Goal: Information Seeking & Learning: Find specific fact

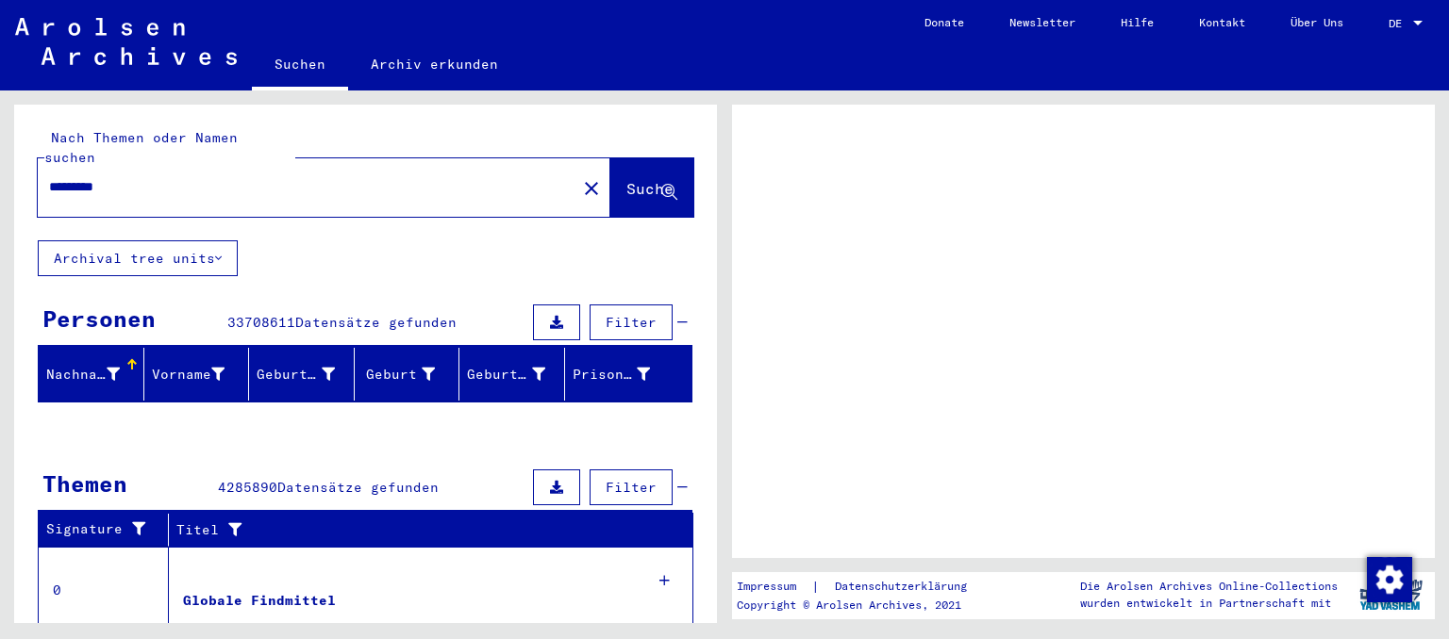
click at [169, 177] on input "*********" at bounding box center [307, 187] width 516 height 20
type input "**********"
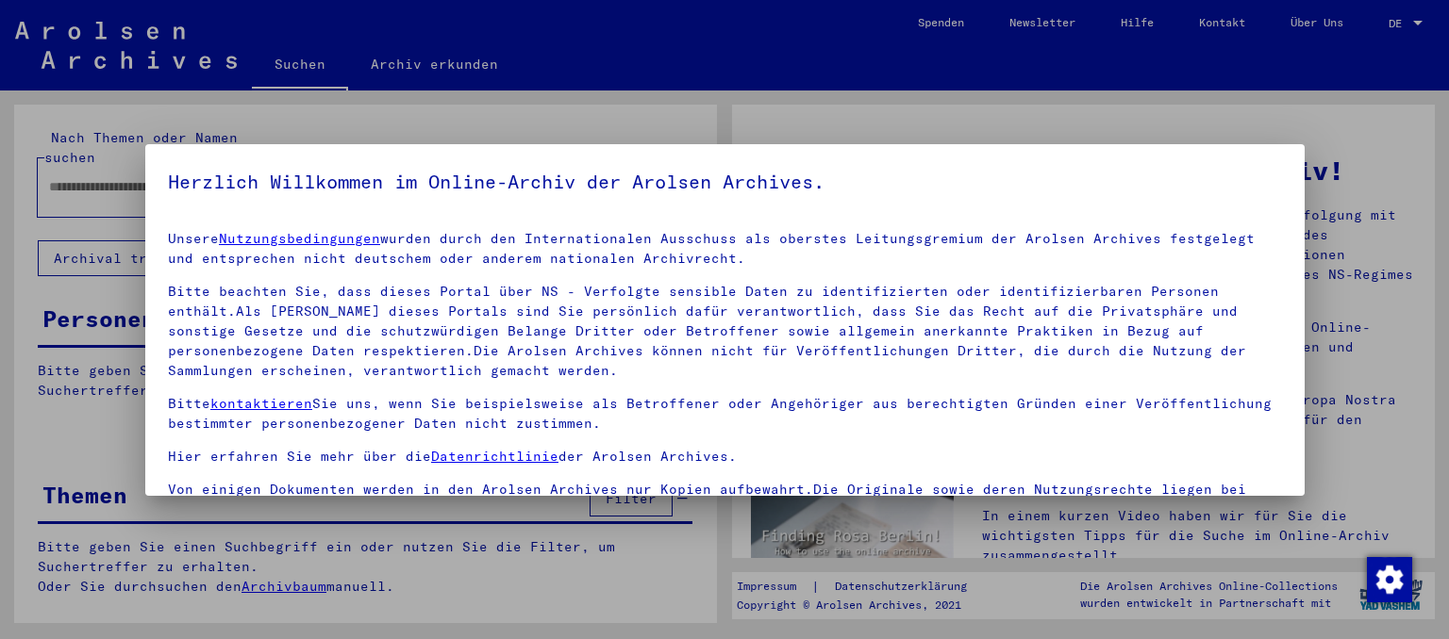
type input "*********"
click at [219, 230] on link "Nutzungsbedingungen" at bounding box center [299, 238] width 161 height 17
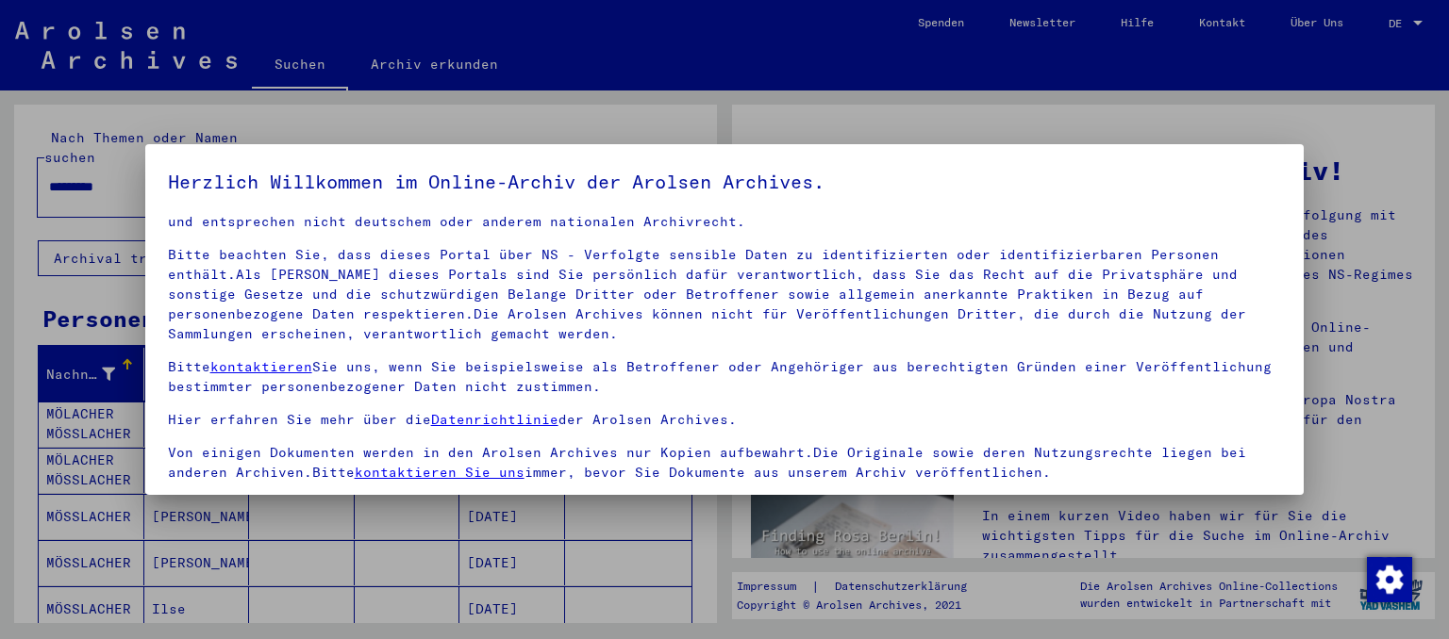
scroll to position [158, 0]
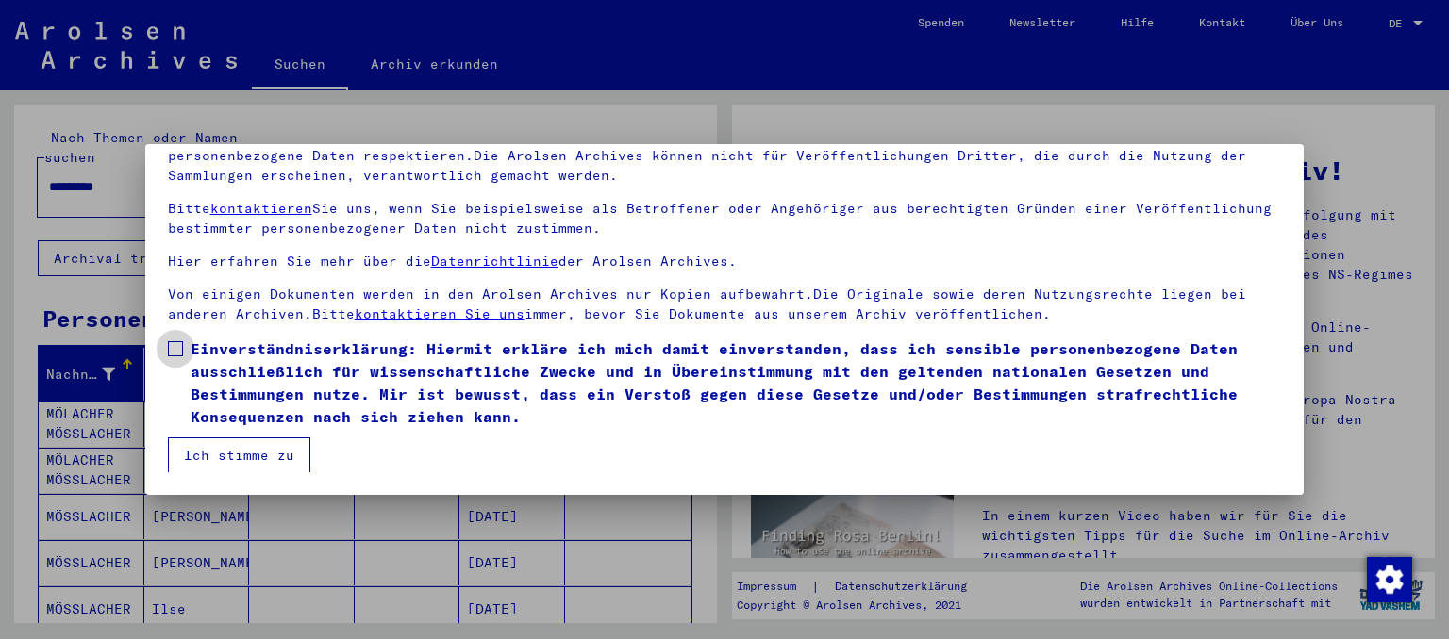
click at [175, 345] on span at bounding box center [175, 348] width 15 height 15
click at [191, 466] on button "Ich stimme zu" at bounding box center [239, 456] width 142 height 36
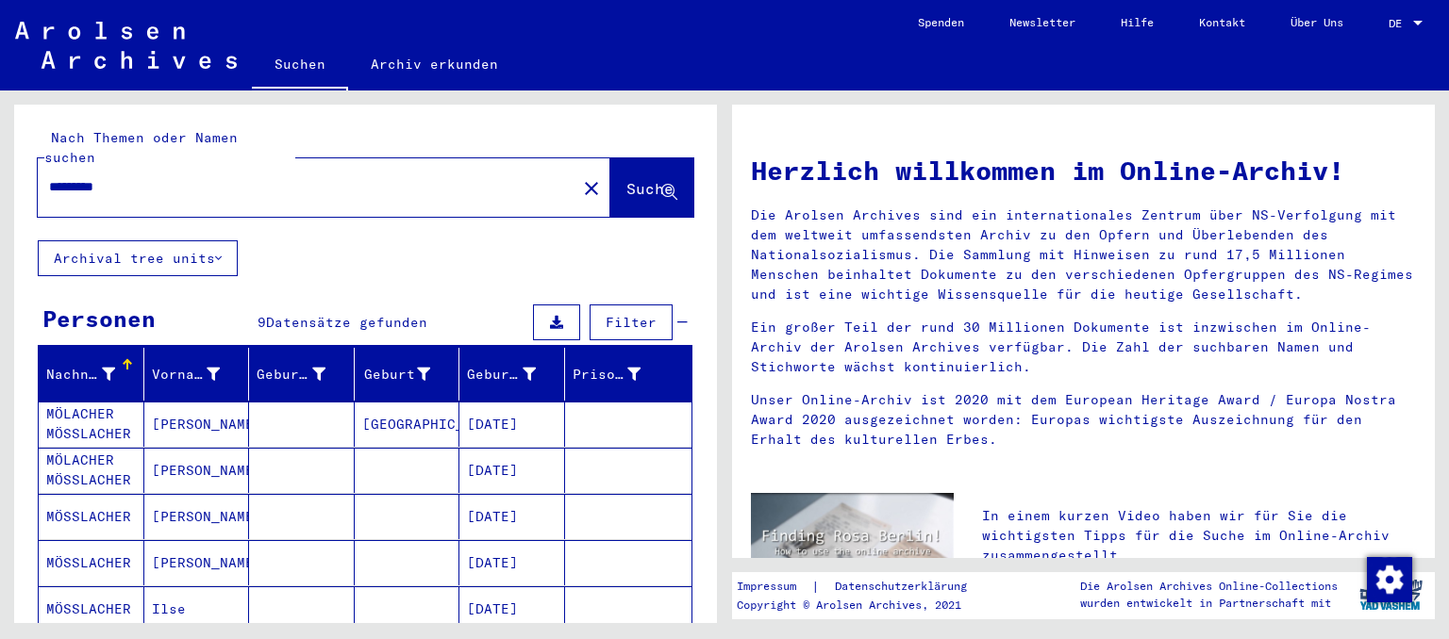
click at [609, 415] on mat-cell at bounding box center [628, 424] width 127 height 45
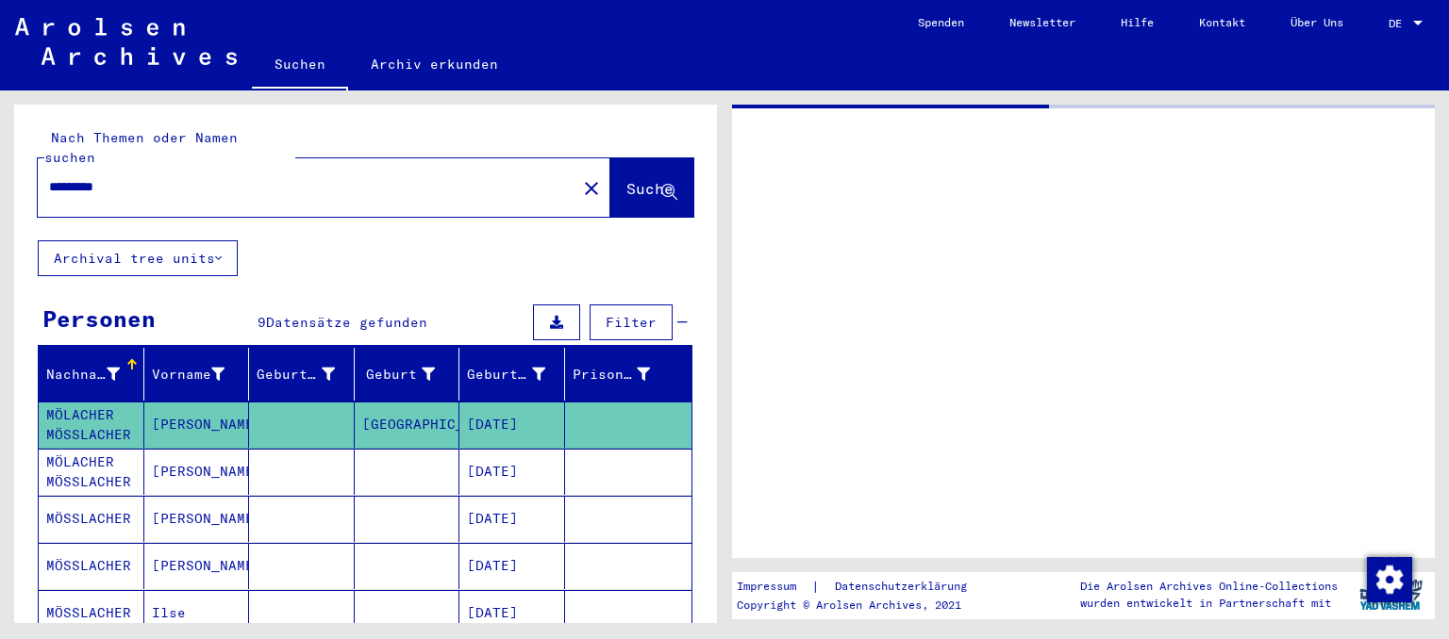
click at [609, 415] on mat-cell at bounding box center [628, 425] width 127 height 46
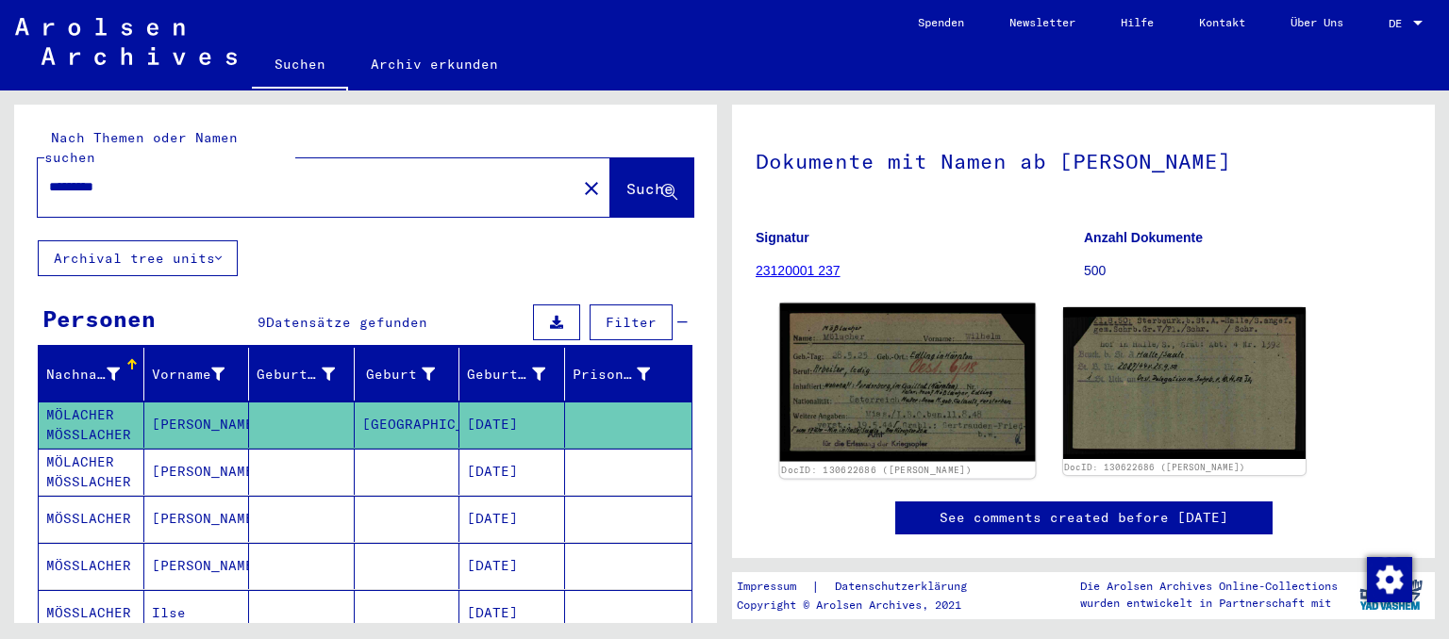
scroll to position [127, 0]
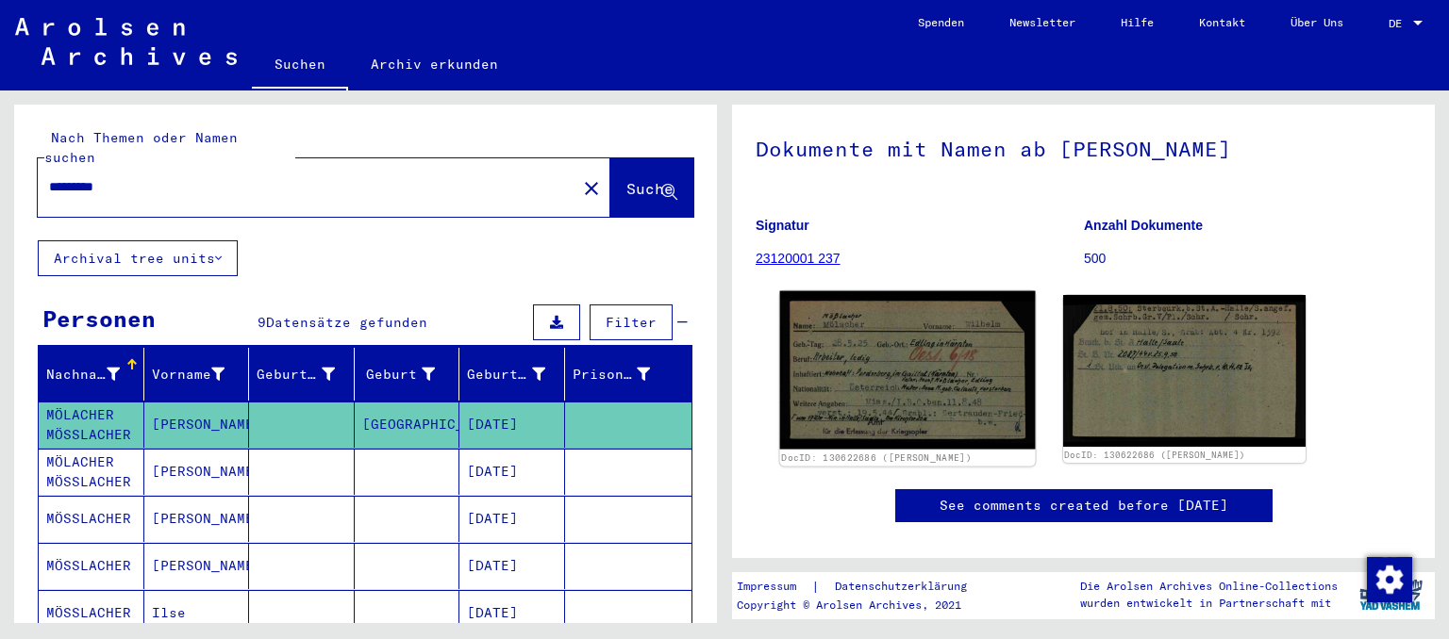
click at [892, 402] on img at bounding box center [907, 370] width 255 height 158
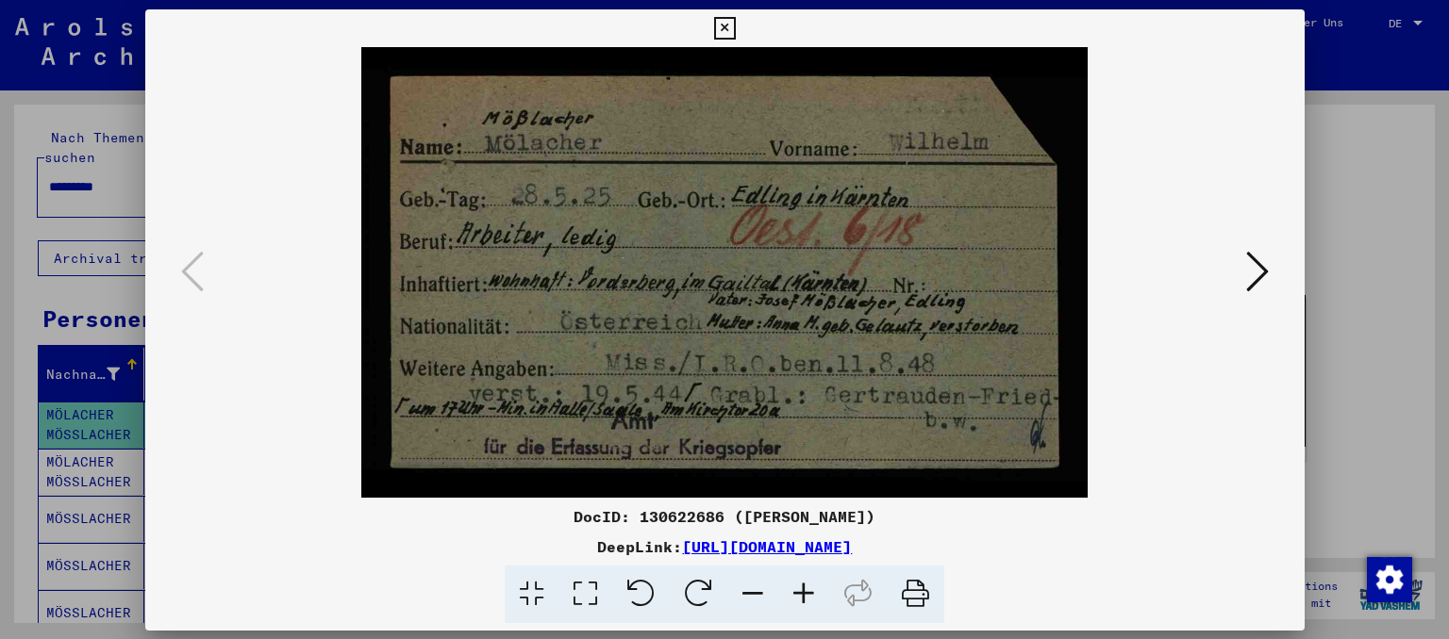
click at [892, 402] on img at bounding box center [724, 272] width 1031 height 451
click at [685, 303] on img at bounding box center [724, 272] width 1031 height 451
click at [659, 318] on img at bounding box center [724, 272] width 1031 height 451
click at [735, 20] on icon at bounding box center [724, 28] width 22 height 23
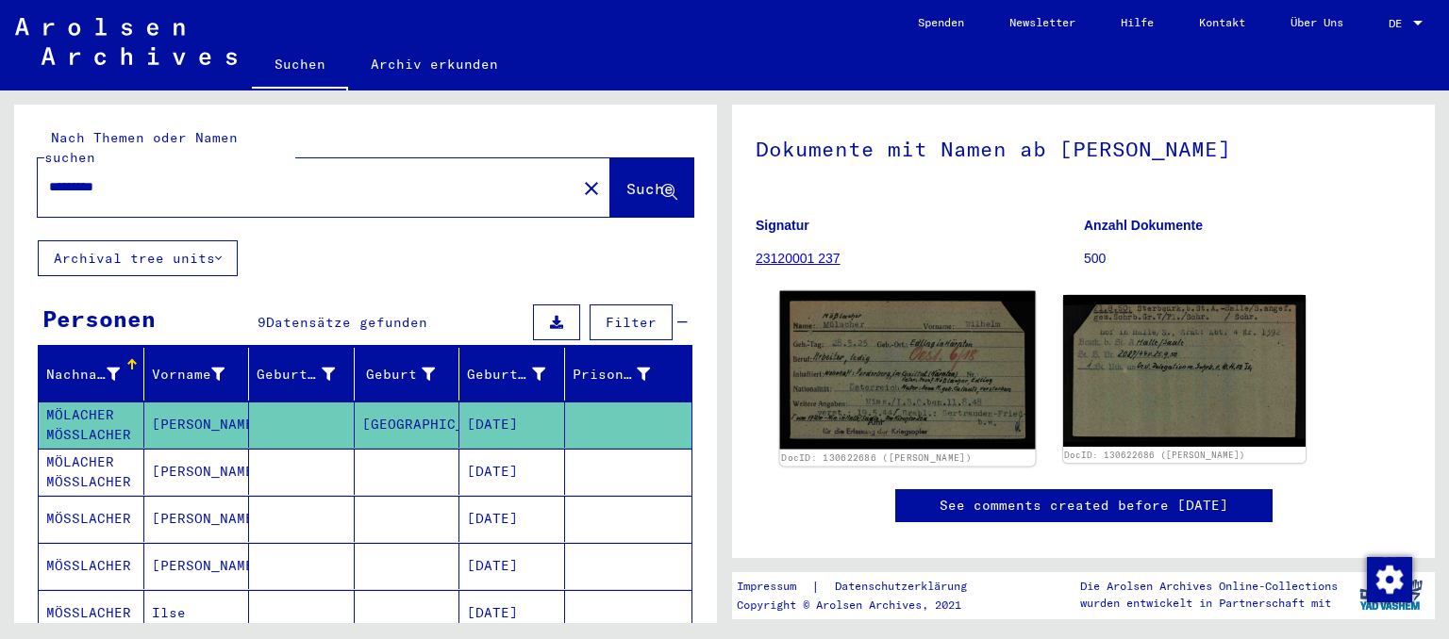
click at [873, 367] on img at bounding box center [907, 370] width 255 height 158
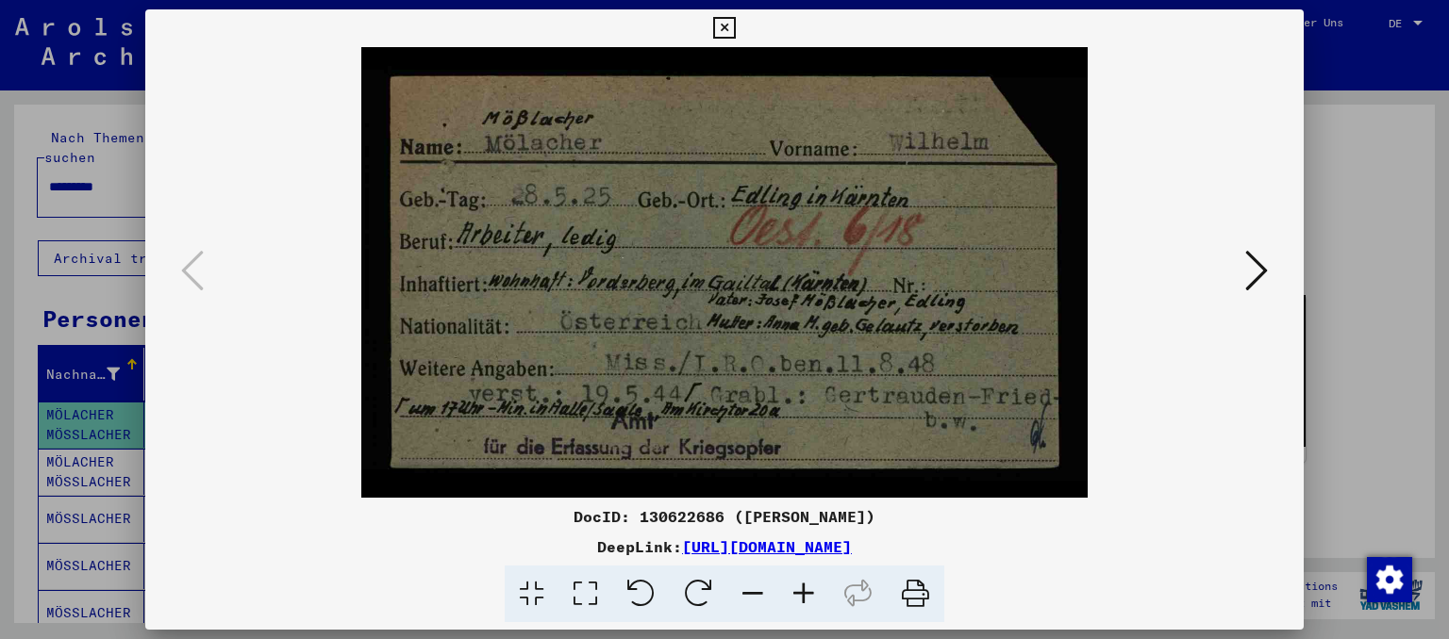
click at [713, 343] on img at bounding box center [724, 272] width 1031 height 451
click at [1253, 260] on icon at bounding box center [1256, 270] width 23 height 45
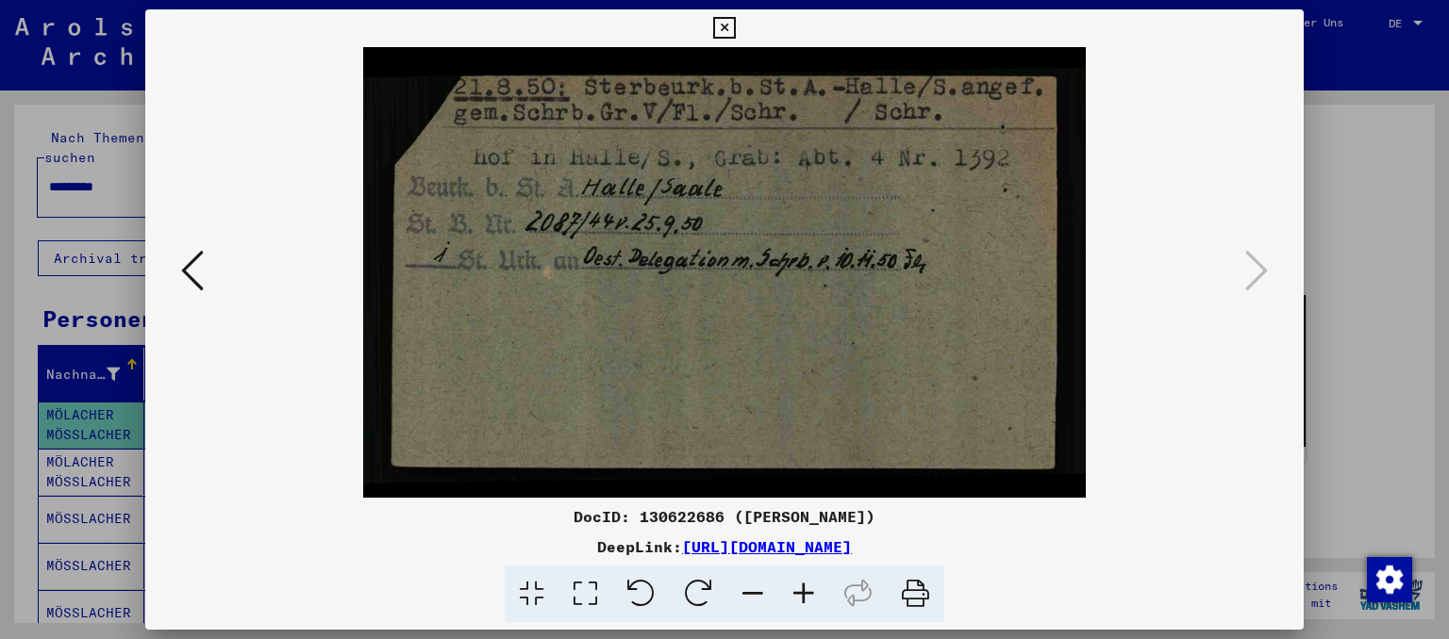
click at [186, 271] on icon at bounding box center [192, 270] width 23 height 45
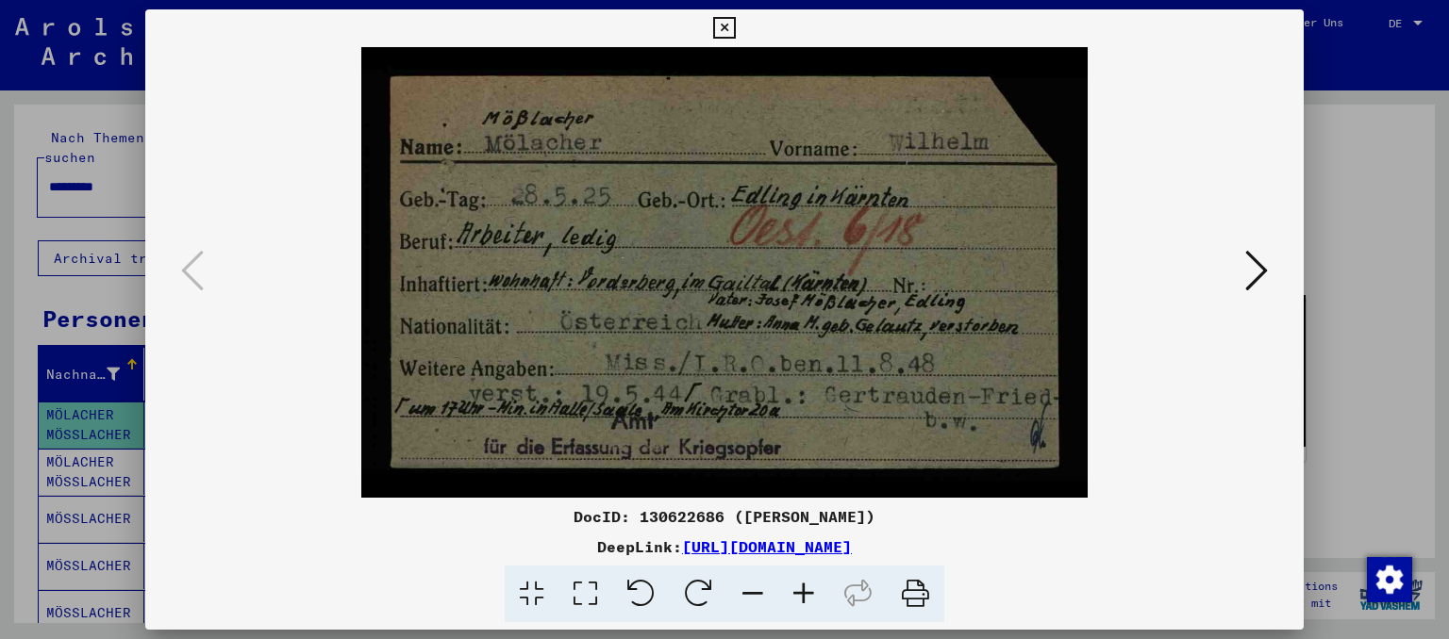
click at [605, 311] on img at bounding box center [724, 272] width 1031 height 451
click at [735, 27] on icon at bounding box center [724, 28] width 22 height 23
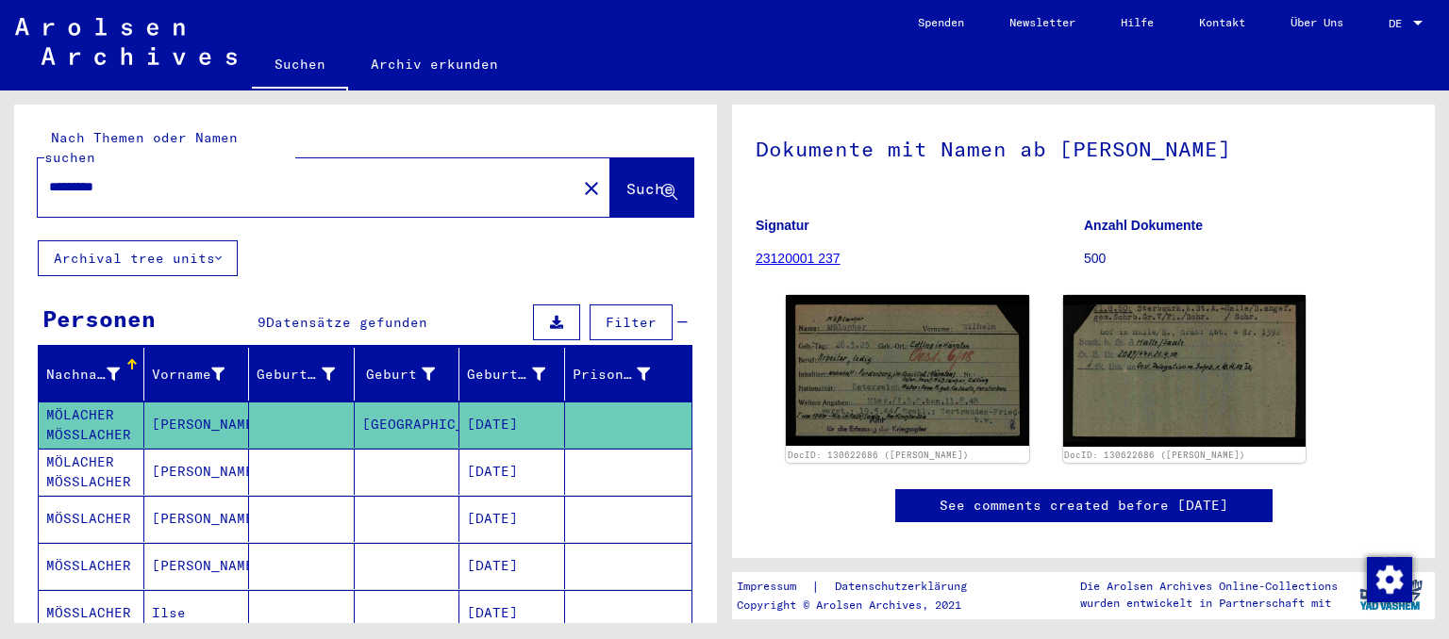
click at [527, 456] on mat-cell "[DATE]" at bounding box center [512, 472] width 106 height 46
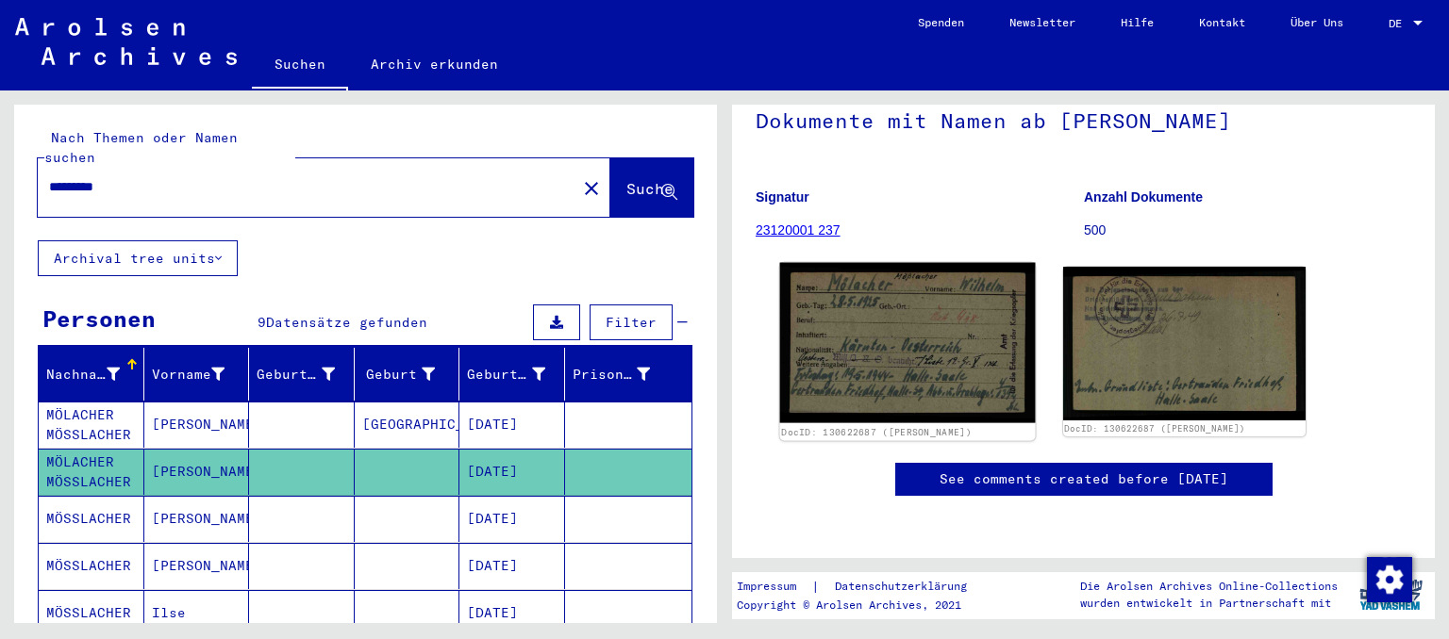
scroll to position [208, 0]
click at [869, 304] on img at bounding box center [907, 343] width 255 height 160
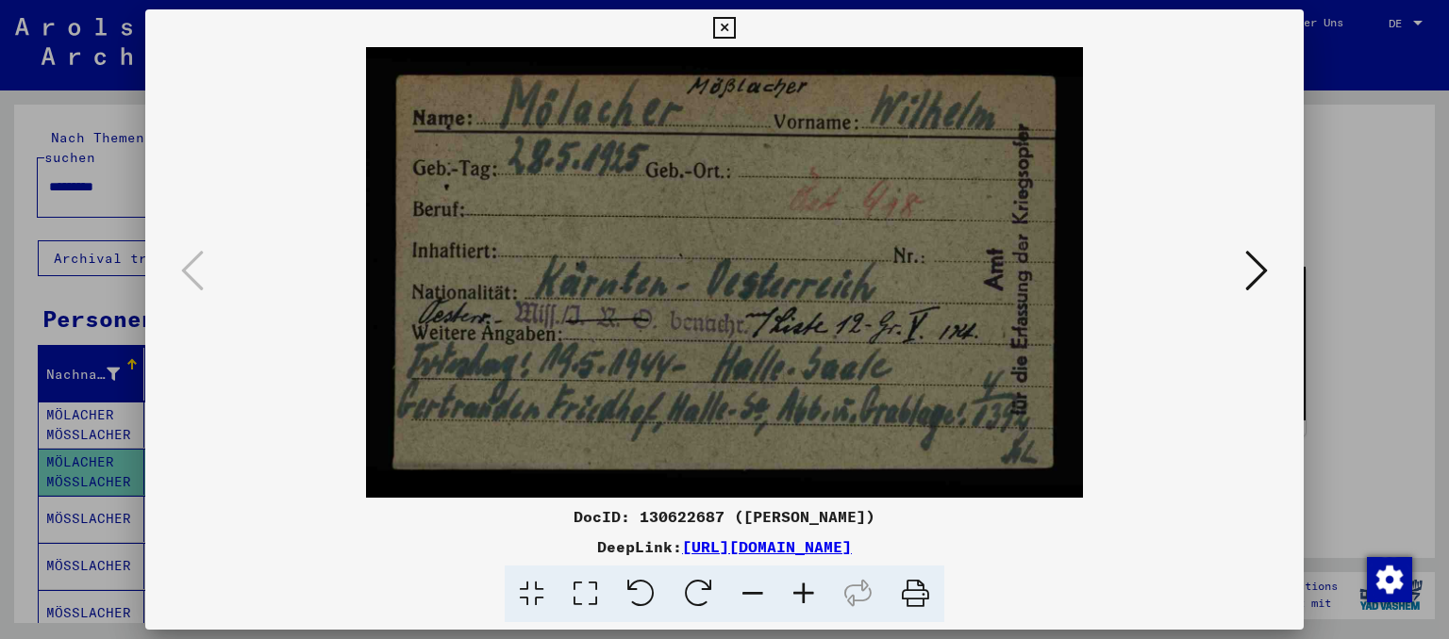
click at [704, 274] on img at bounding box center [724, 272] width 1031 height 451
click at [735, 26] on icon at bounding box center [724, 28] width 22 height 23
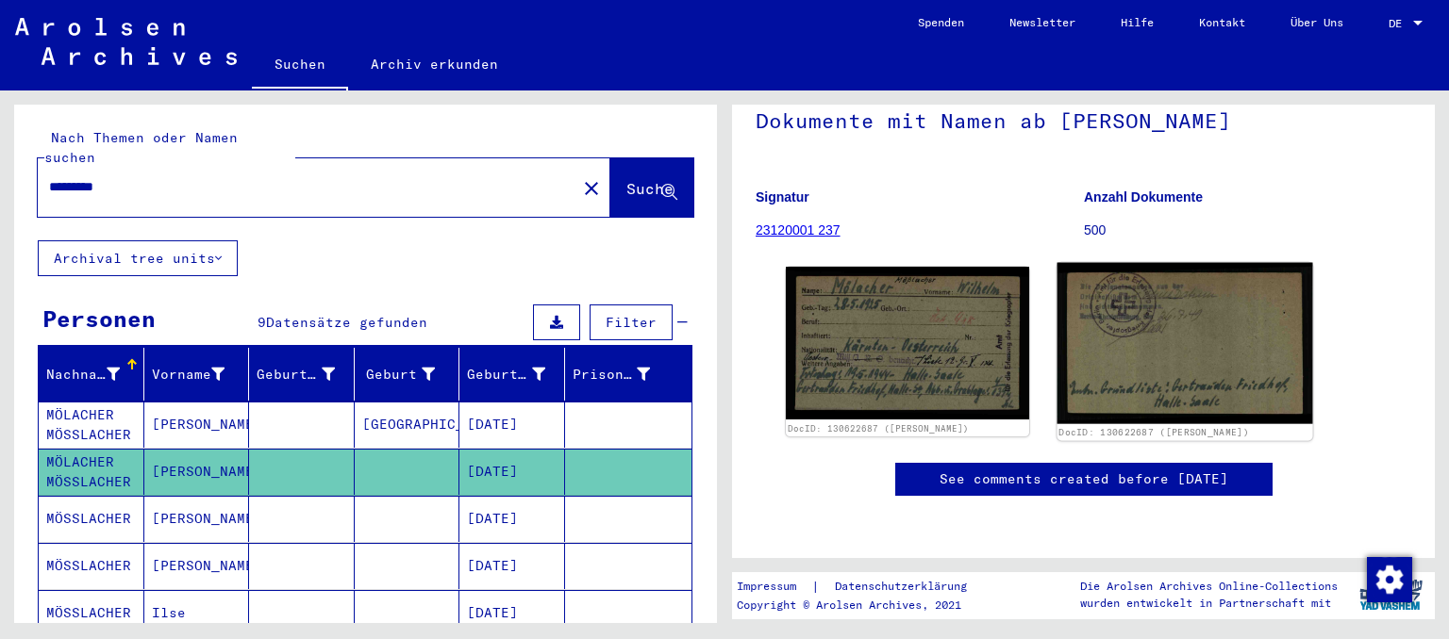
click at [1144, 266] on img at bounding box center [1183, 343] width 255 height 161
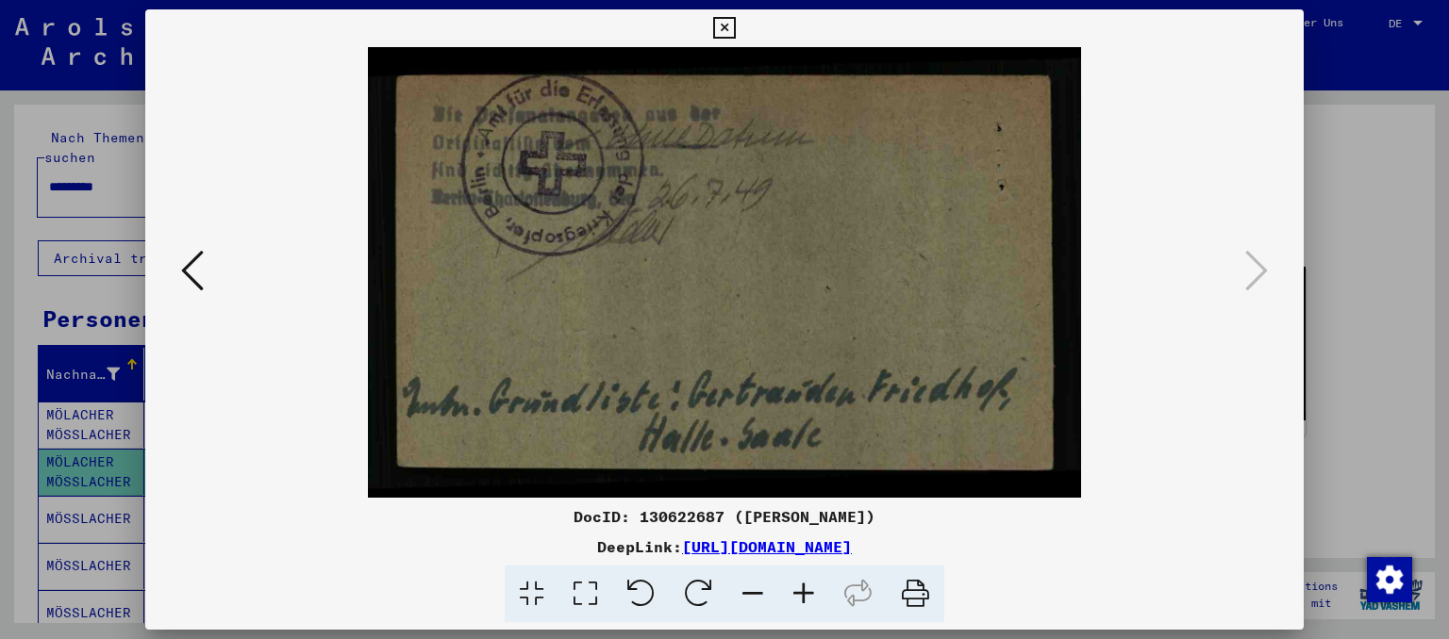
click at [719, 273] on img at bounding box center [724, 272] width 1031 height 451
click at [190, 267] on icon at bounding box center [192, 270] width 23 height 45
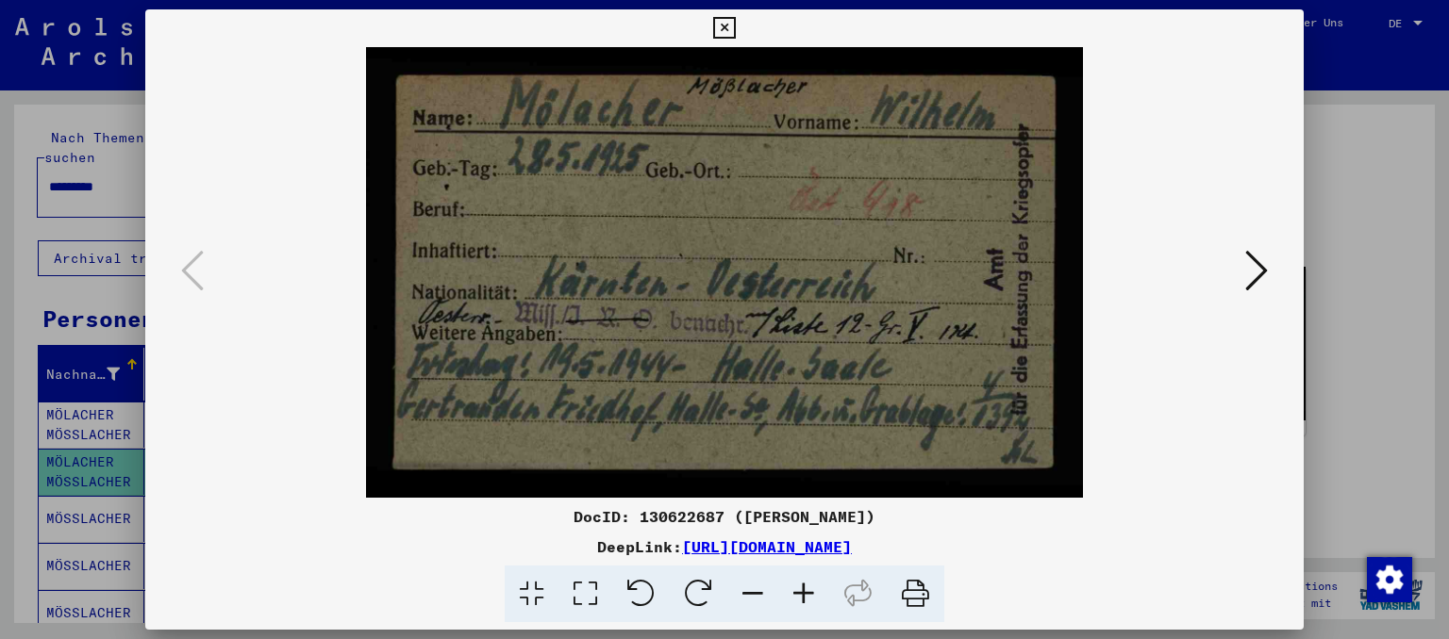
click at [735, 36] on icon at bounding box center [724, 28] width 22 height 23
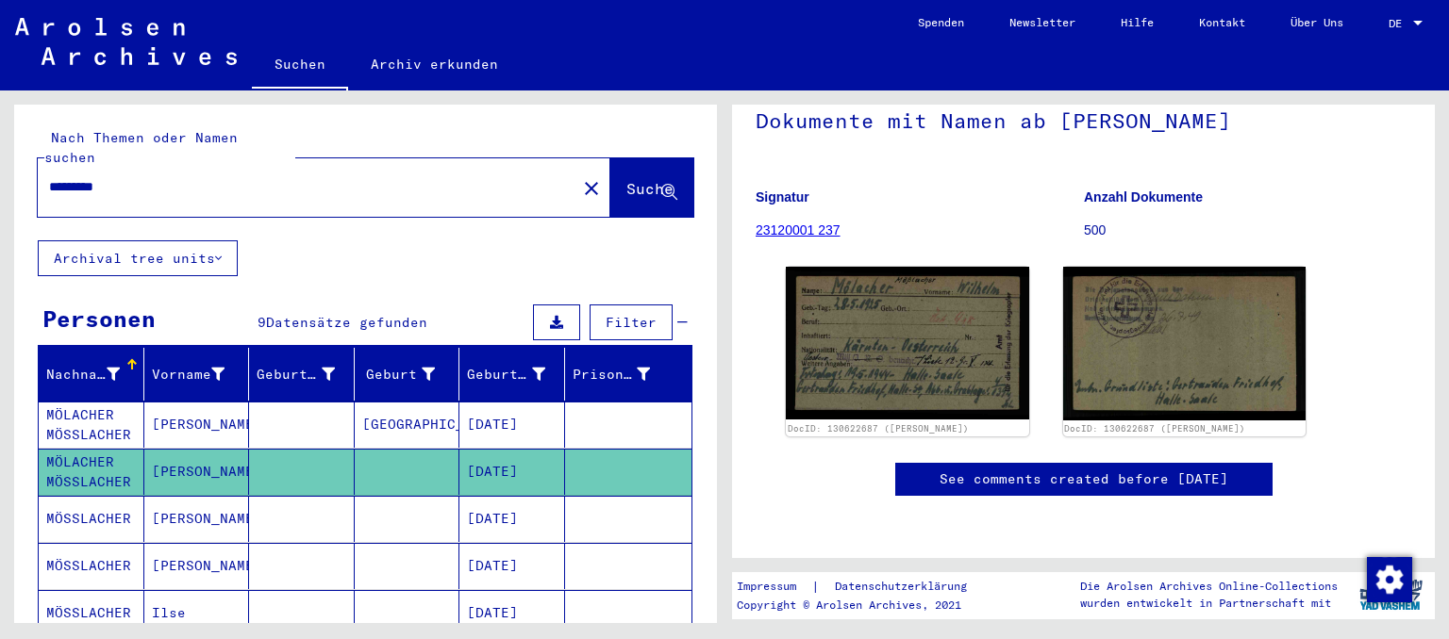
click at [576, 402] on mat-cell at bounding box center [628, 425] width 127 height 46
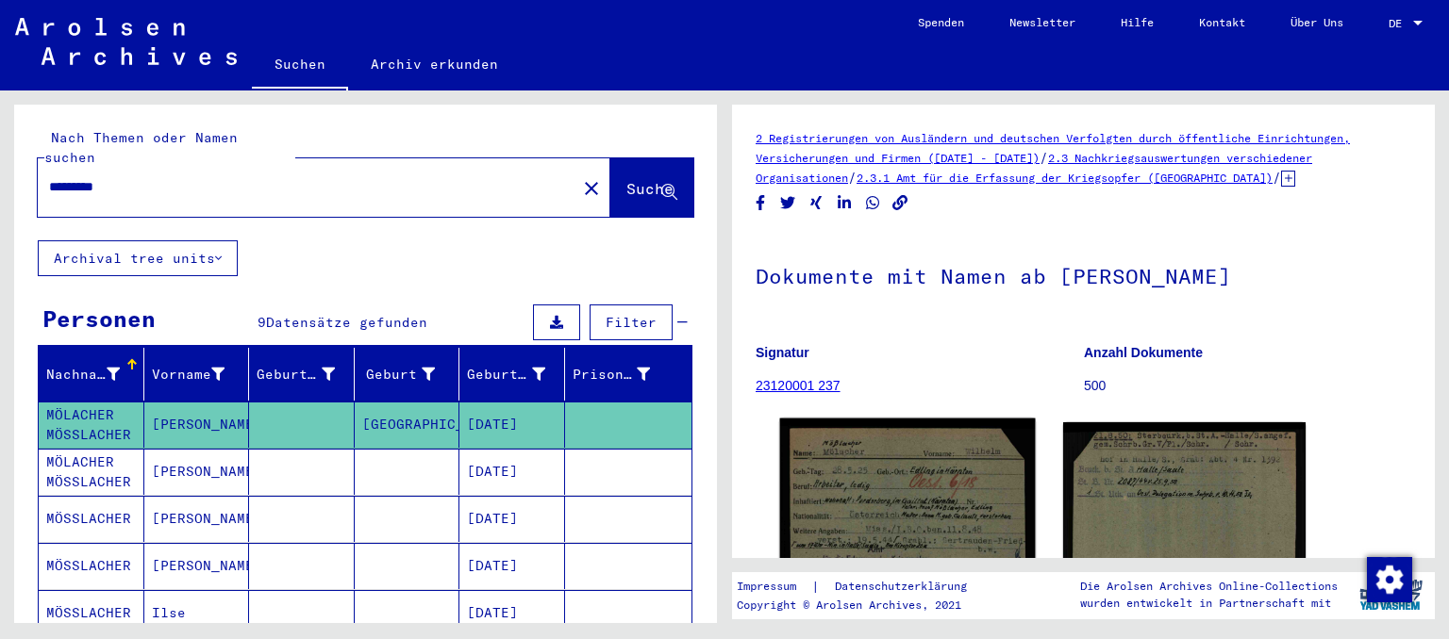
click at [888, 458] on img at bounding box center [907, 498] width 255 height 158
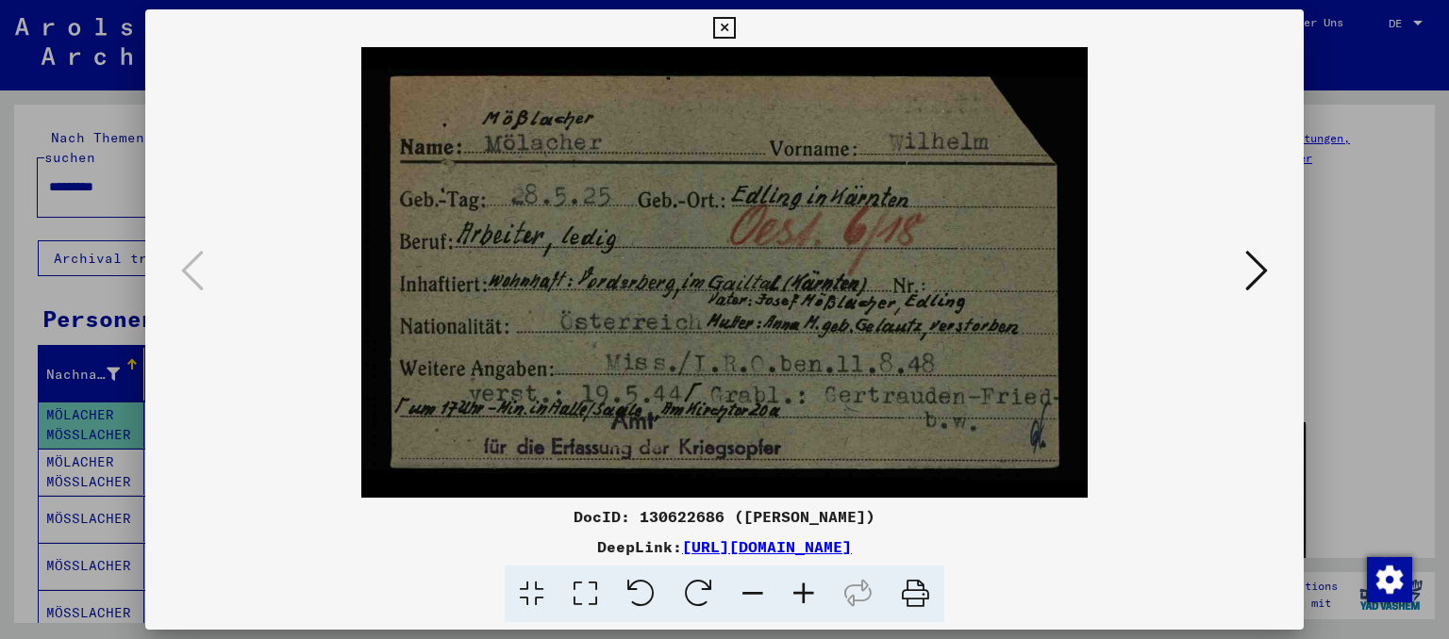
click at [1263, 266] on icon at bounding box center [1256, 270] width 23 height 45
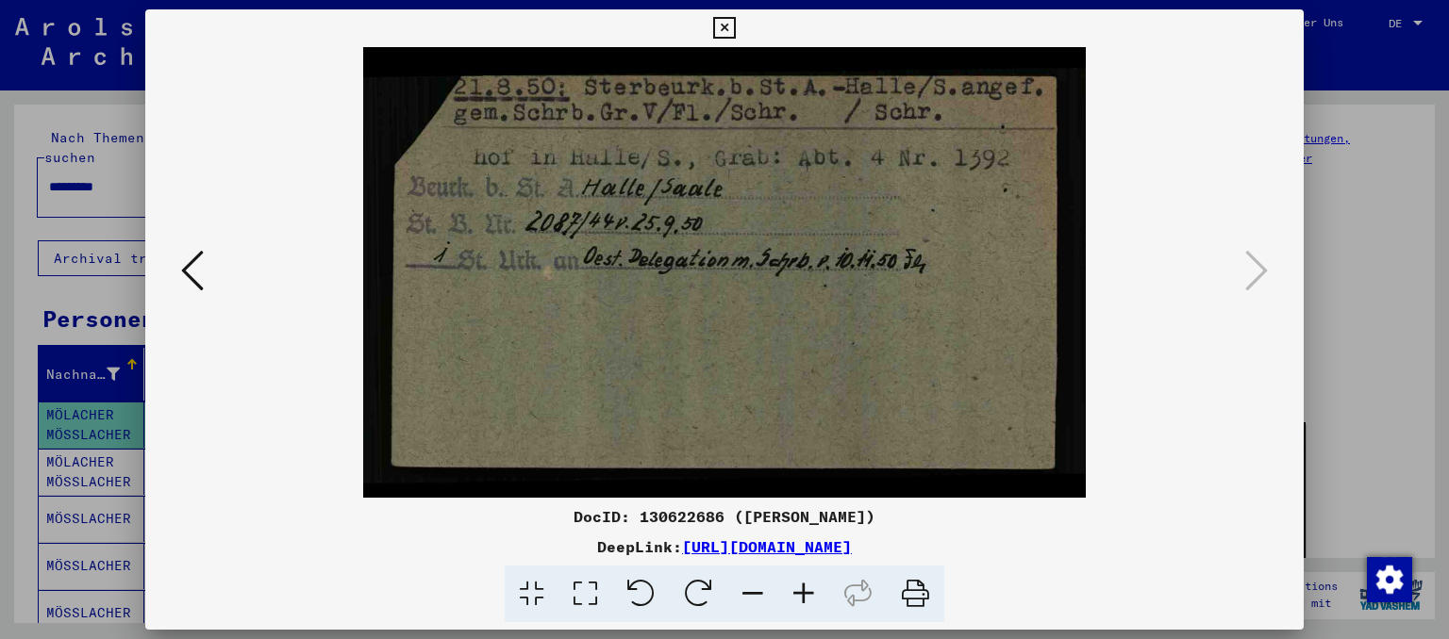
click at [735, 22] on icon at bounding box center [724, 28] width 22 height 23
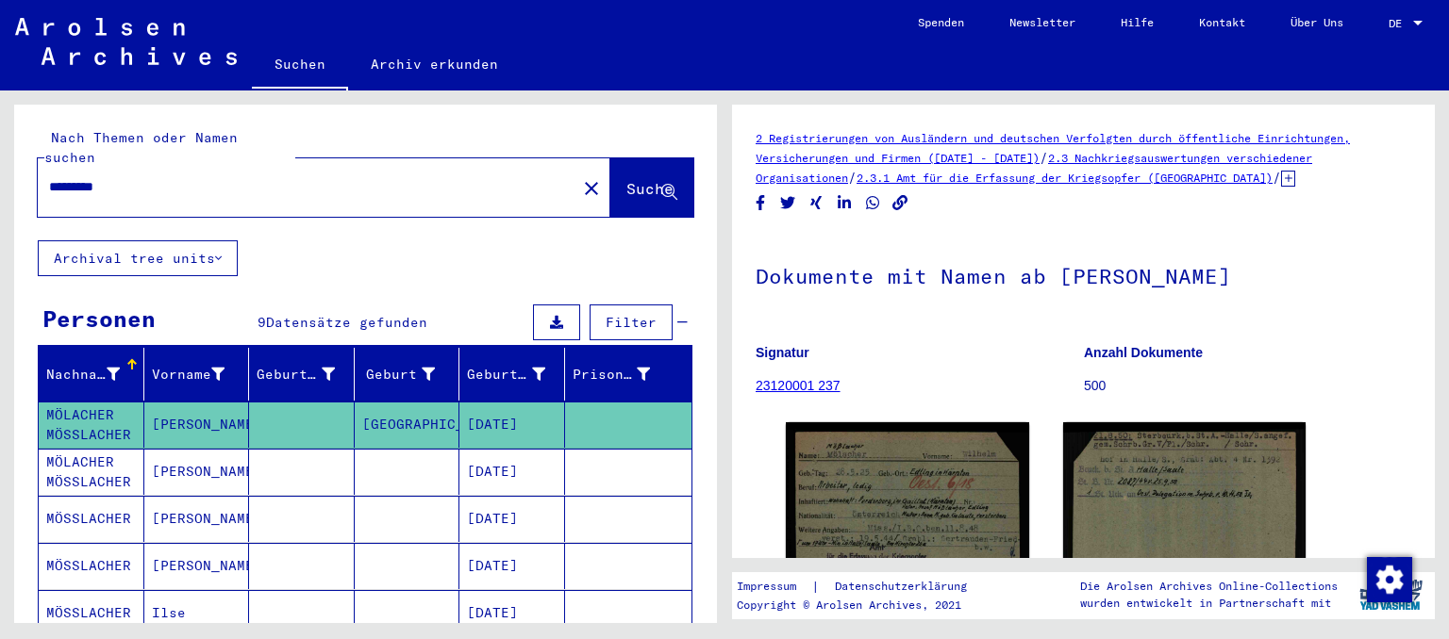
click at [596, 450] on mat-cell at bounding box center [628, 472] width 127 height 46
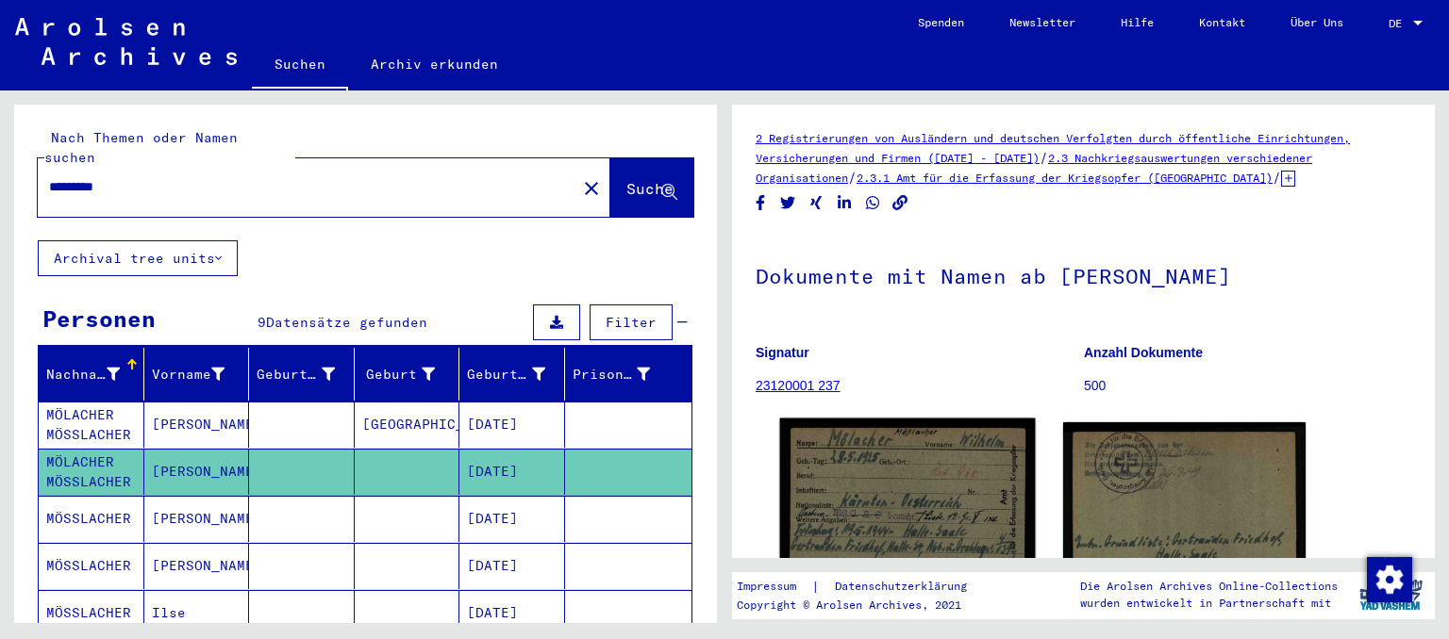
click at [924, 473] on img at bounding box center [907, 499] width 255 height 160
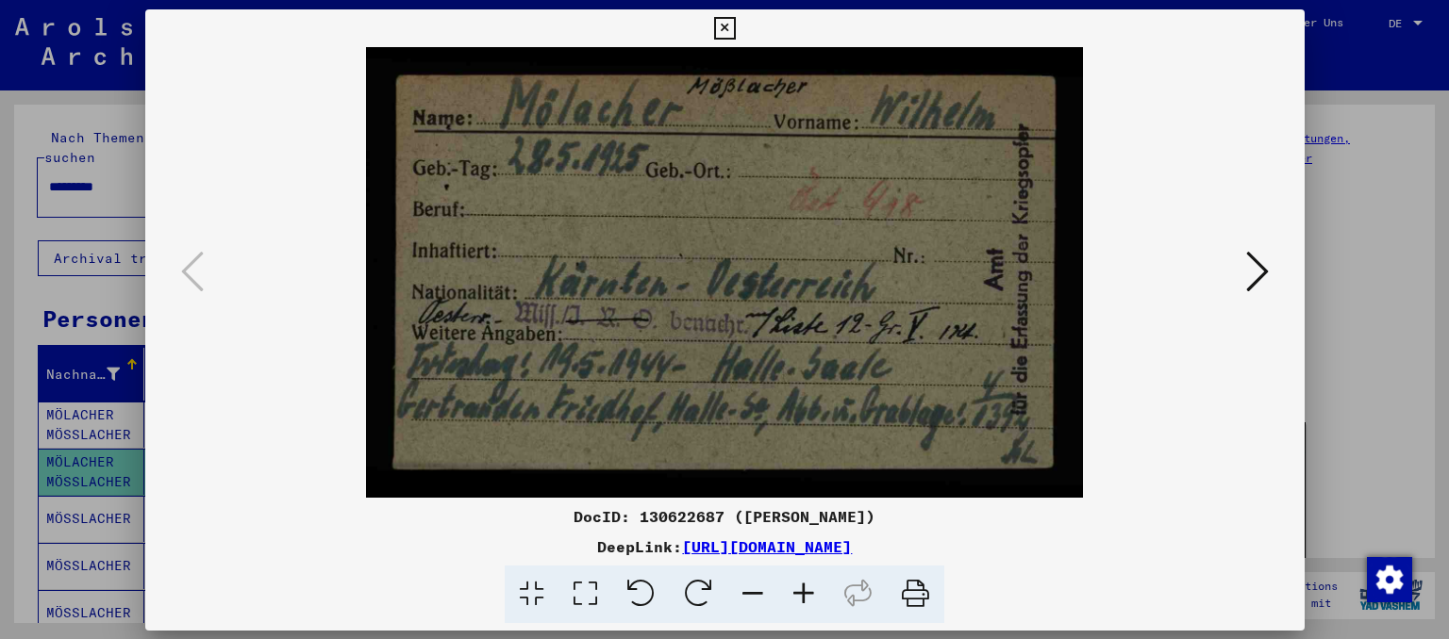
click at [924, 473] on img at bounding box center [724, 272] width 1031 height 451
click at [1254, 277] on icon at bounding box center [1256, 270] width 23 height 45
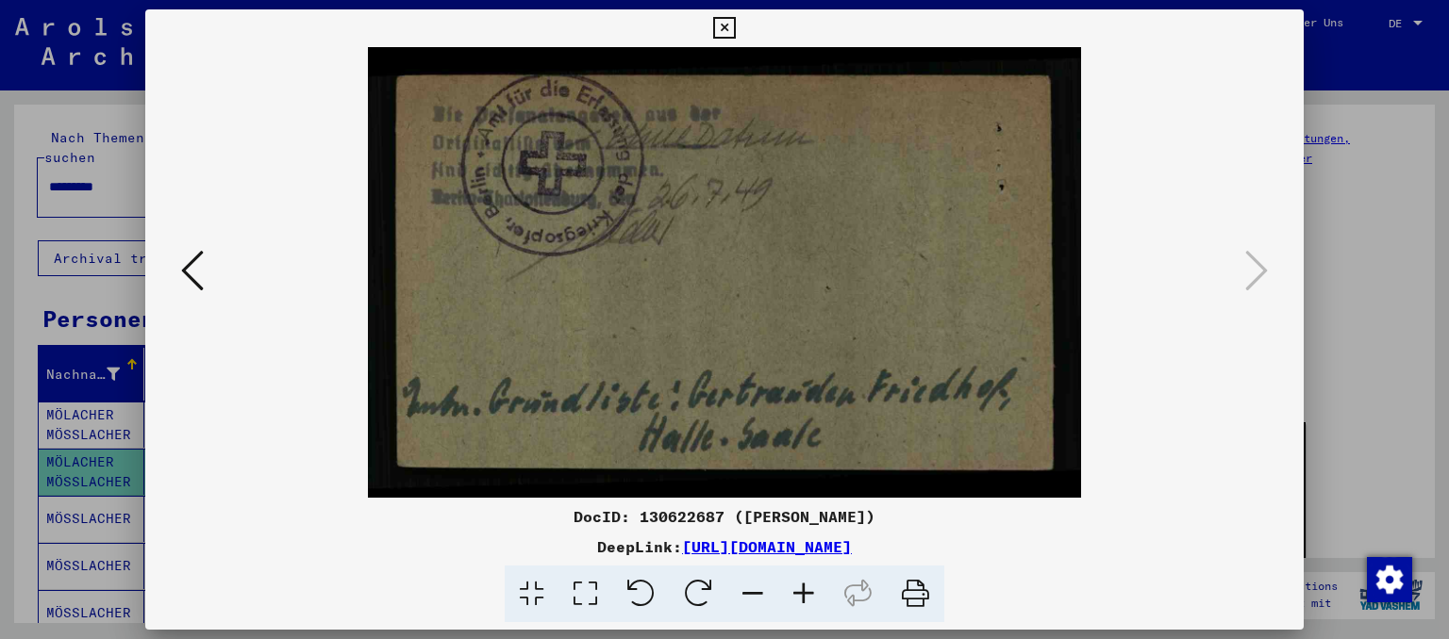
click at [675, 289] on img at bounding box center [724, 272] width 1031 height 451
click at [741, 592] on icon at bounding box center [752, 595] width 51 height 58
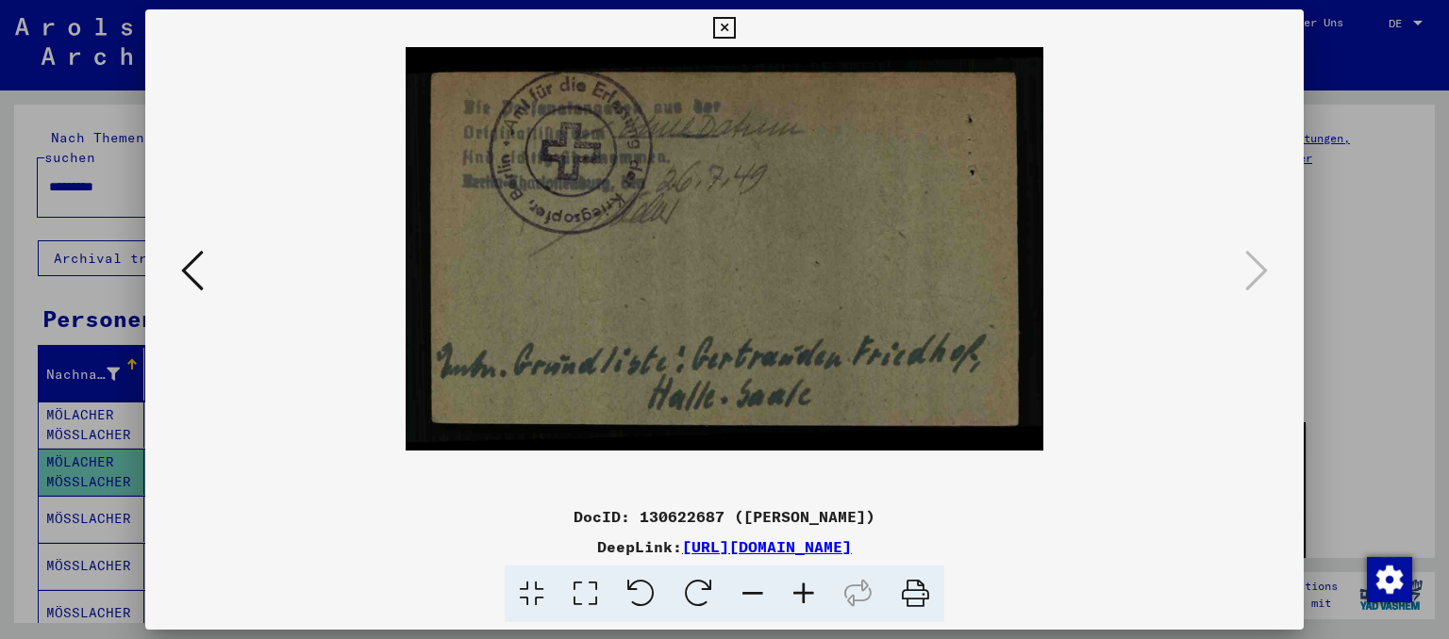
click at [915, 594] on icon at bounding box center [916, 595] width 58 height 58
